Goal: Information Seeking & Learning: Learn about a topic

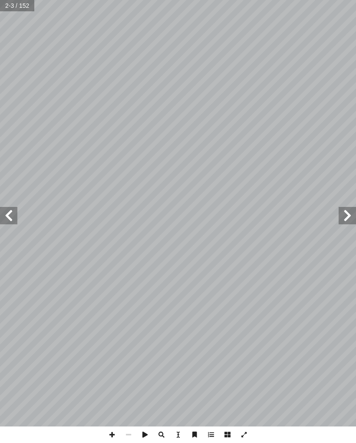
click at [18, 10] on input "text" at bounding box center [17, 5] width 35 height 11
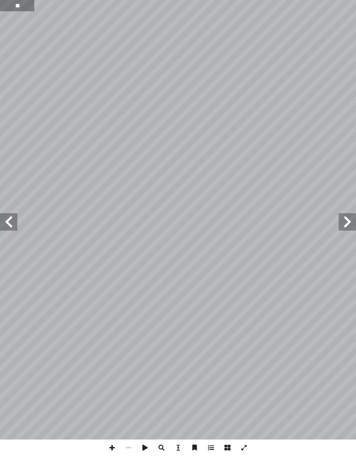
type input "**"
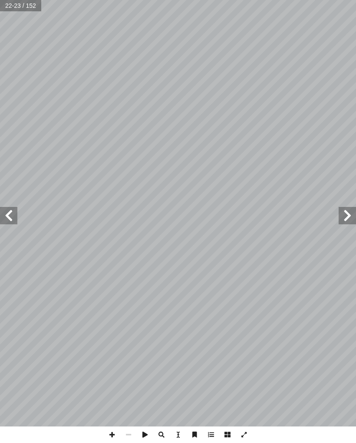
click at [13, 223] on span at bounding box center [8, 215] width 17 height 17
click at [12, 217] on span at bounding box center [8, 215] width 17 height 17
click at [7, 216] on span at bounding box center [8, 215] width 17 height 17
click at [355, 216] on span at bounding box center [347, 215] width 17 height 17
click at [7, 216] on span at bounding box center [8, 215] width 17 height 17
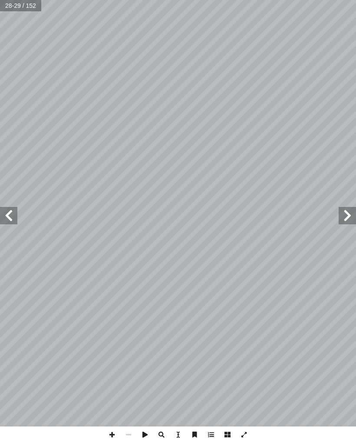
click at [352, 209] on span at bounding box center [347, 215] width 17 height 17
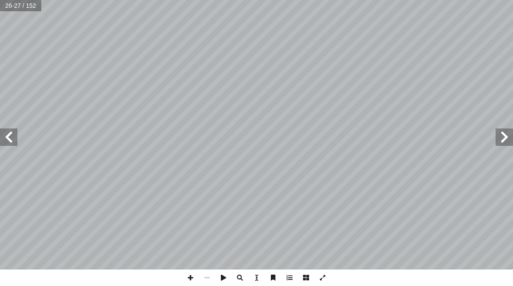
click at [11, 142] on span at bounding box center [8, 137] width 17 height 17
click at [5, 140] on span at bounding box center [8, 137] width 17 height 17
click at [17, 137] on span at bounding box center [8, 137] width 17 height 17
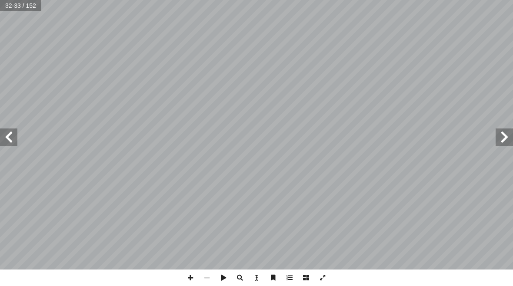
click at [504, 138] on span at bounding box center [503, 137] width 17 height 17
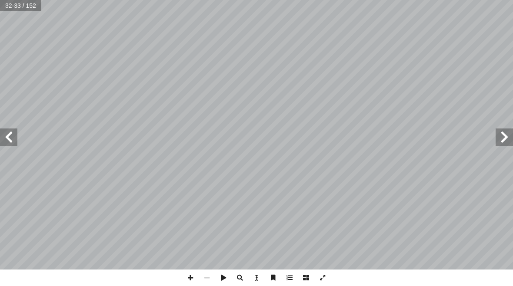
click at [509, 136] on span at bounding box center [503, 137] width 17 height 17
click at [501, 140] on span at bounding box center [503, 137] width 17 height 17
click at [14, 145] on span at bounding box center [8, 137] width 17 height 17
